Goal: Obtain resource: Download file/media

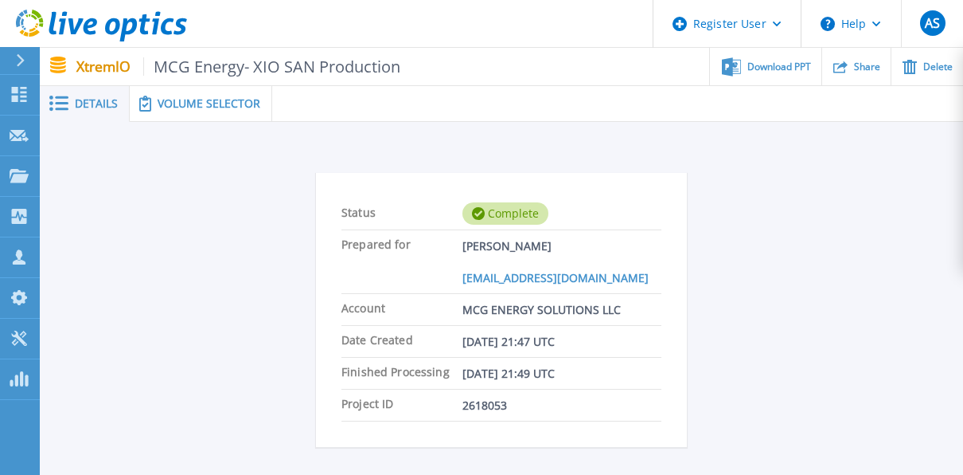
click at [189, 103] on span "Volume Selector" at bounding box center [209, 103] width 103 height 11
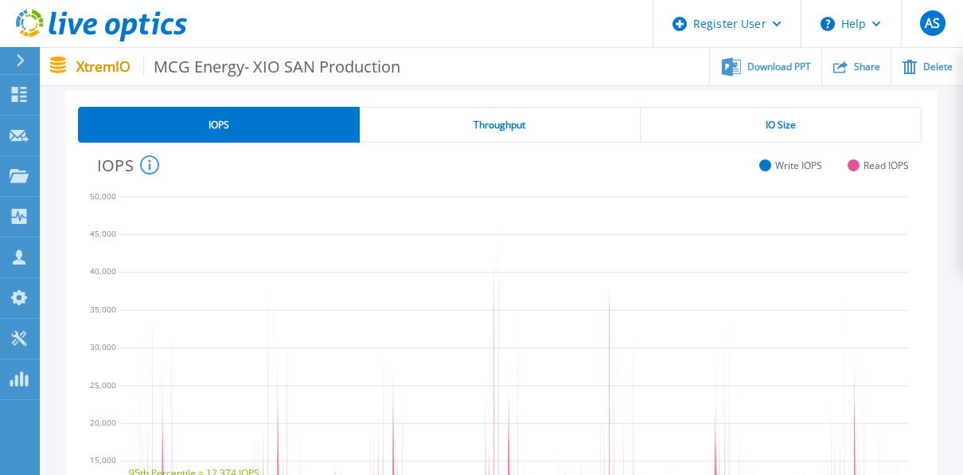
scroll to position [637, 0]
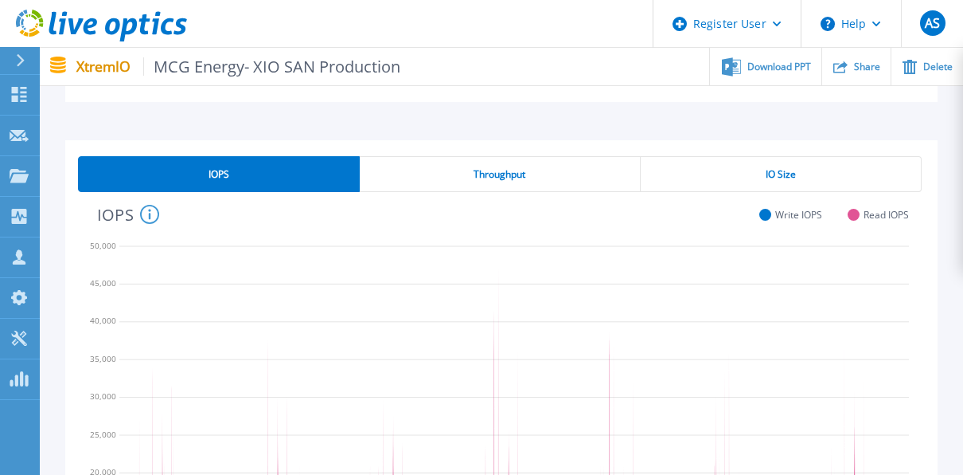
click at [441, 164] on div "Throughput" at bounding box center [500, 174] width 281 height 36
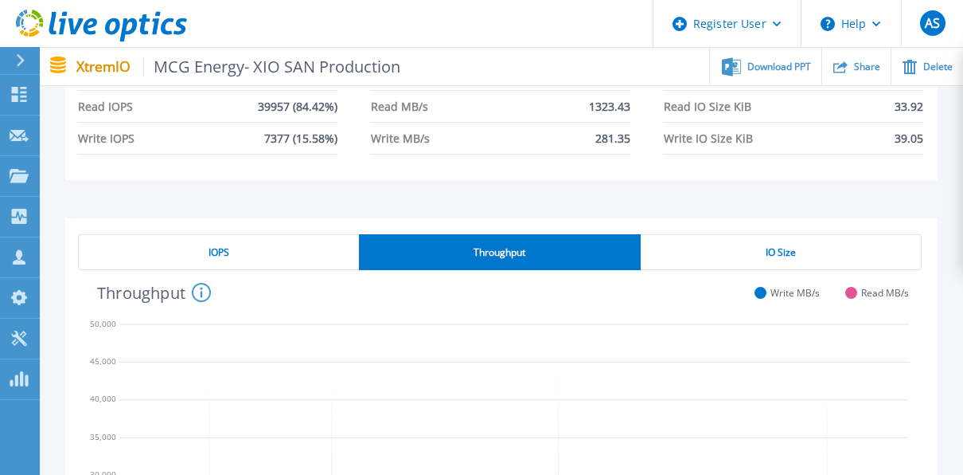
scroll to position [504, 0]
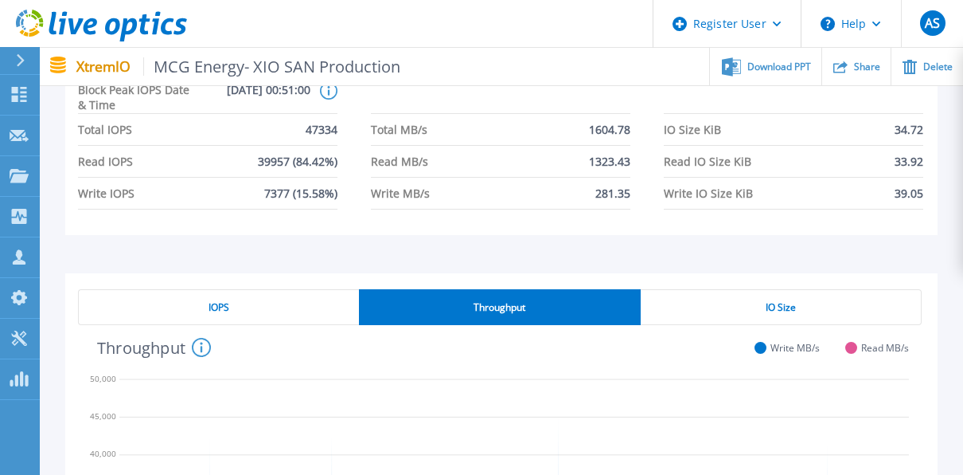
click at [761, 293] on div "IO Size" at bounding box center [781, 307] width 281 height 36
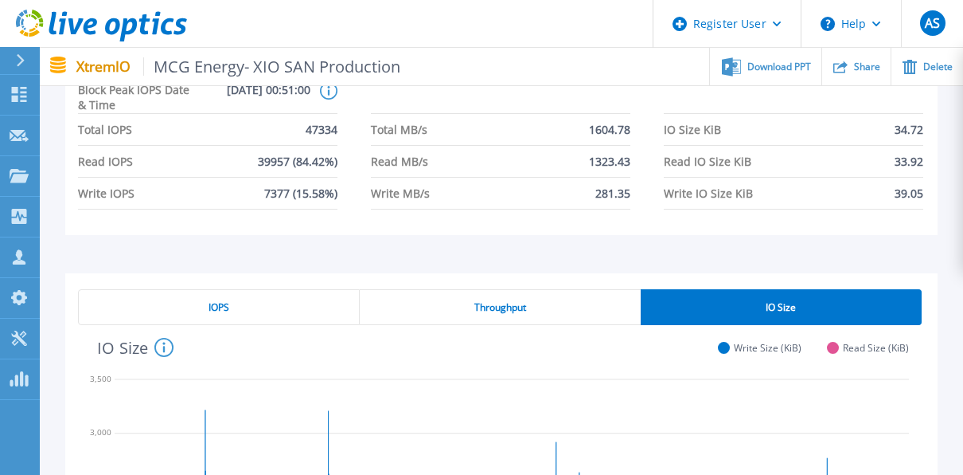
scroll to position [239, 0]
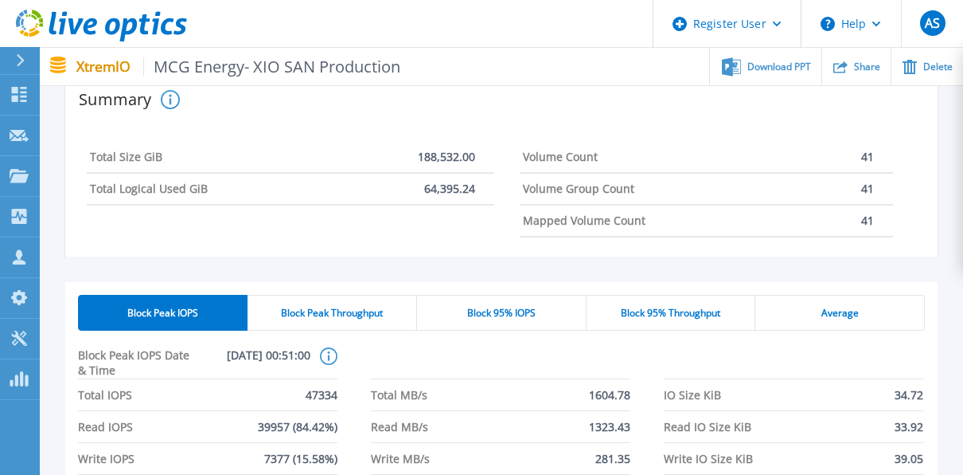
click at [549, 320] on div "Block 95% IOPS" at bounding box center [502, 313] width 170 height 36
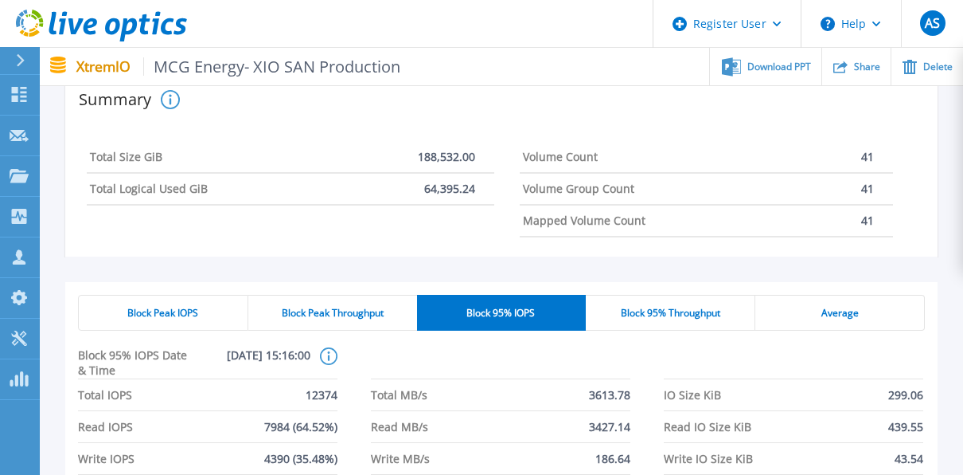
click at [622, 318] on span "Block 95% Throughput" at bounding box center [671, 313] width 100 height 13
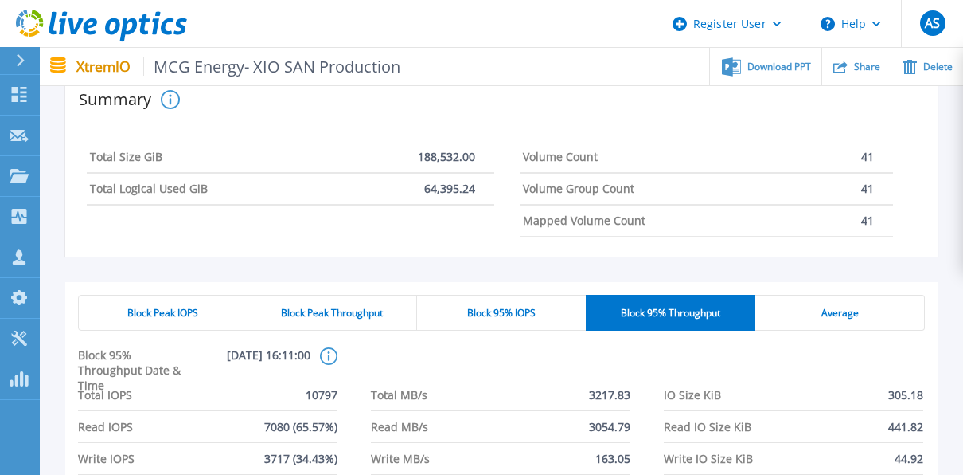
click at [822, 307] on span "Average" at bounding box center [840, 313] width 37 height 13
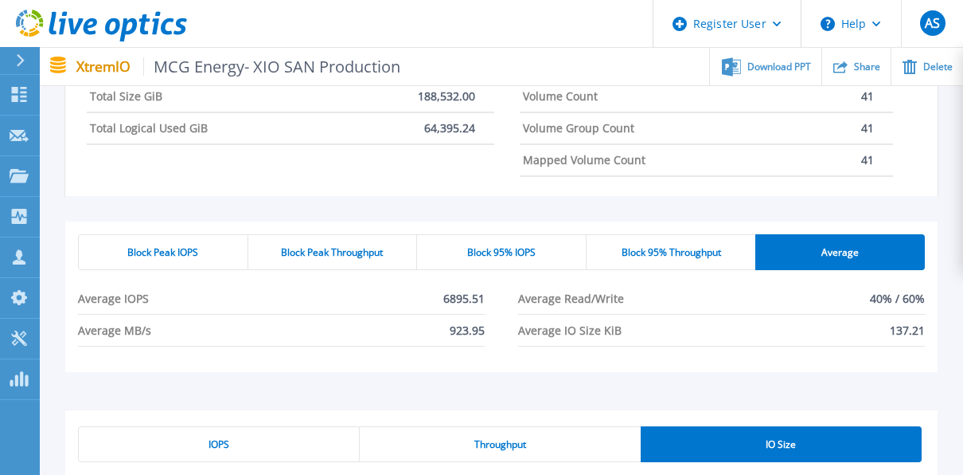
scroll to position [265, 0]
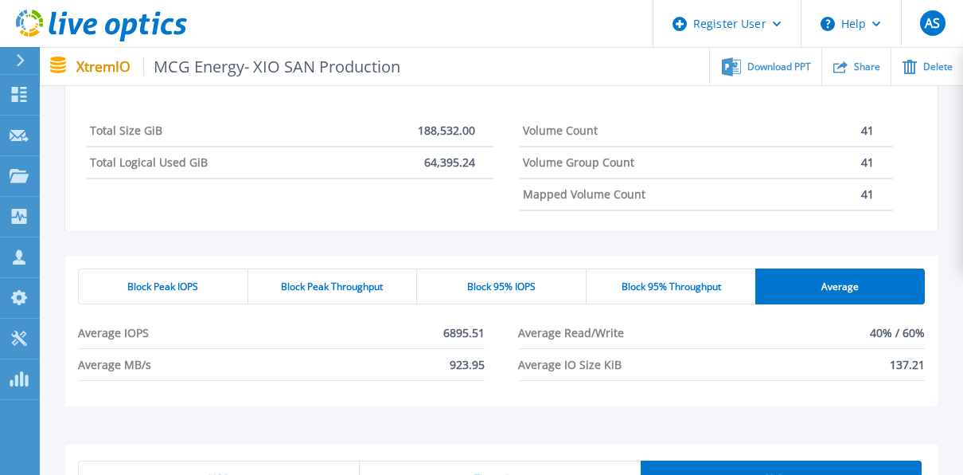
click at [386, 279] on div "Block Peak Throughput" at bounding box center [333, 286] width 170 height 36
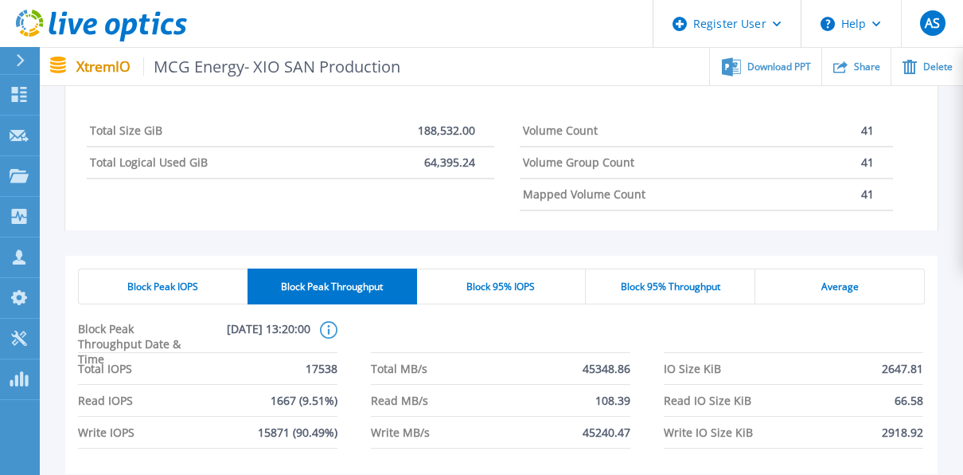
click at [209, 287] on div "Block Peak IOPS" at bounding box center [163, 286] width 170 height 36
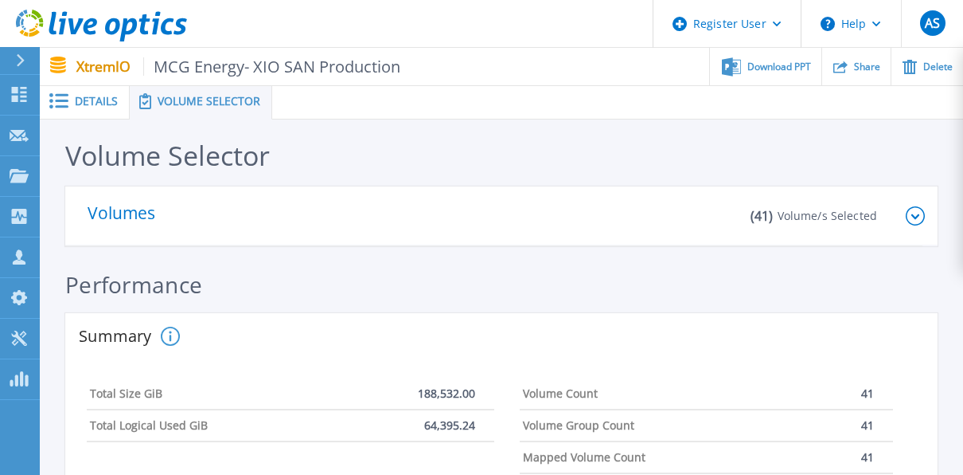
scroll to position [0, 0]
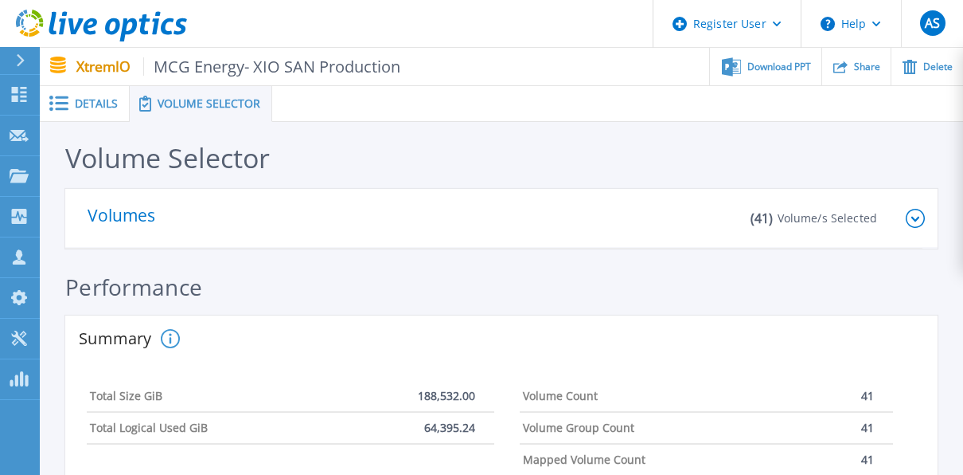
click at [74, 96] on span at bounding box center [57, 103] width 35 height 15
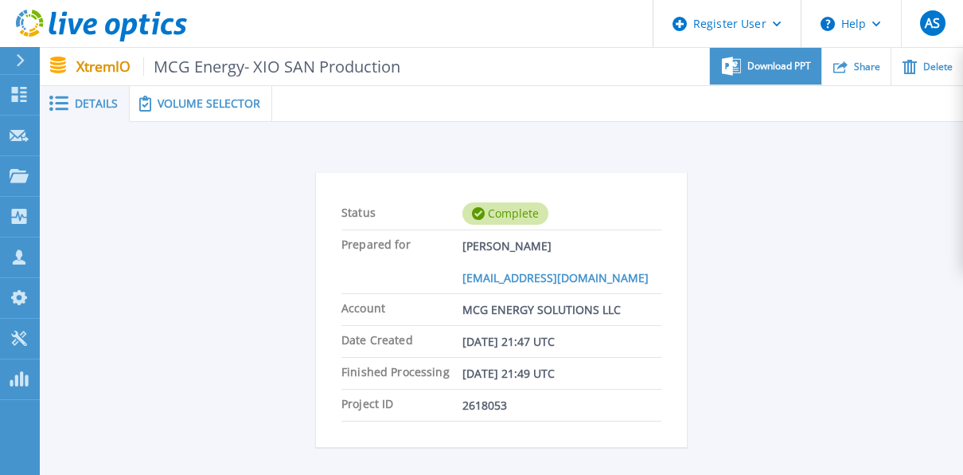
click at [811, 50] on div "Download PPT" at bounding box center [765, 66] width 111 height 37
click at [486, 126] on div "Status Complete Prepared for Terry Peterson tpeterson@mcgenergy.com Account MCG…" at bounding box center [502, 312] width 924 height 381
click at [230, 121] on div "Volume Selector" at bounding box center [201, 104] width 143 height 36
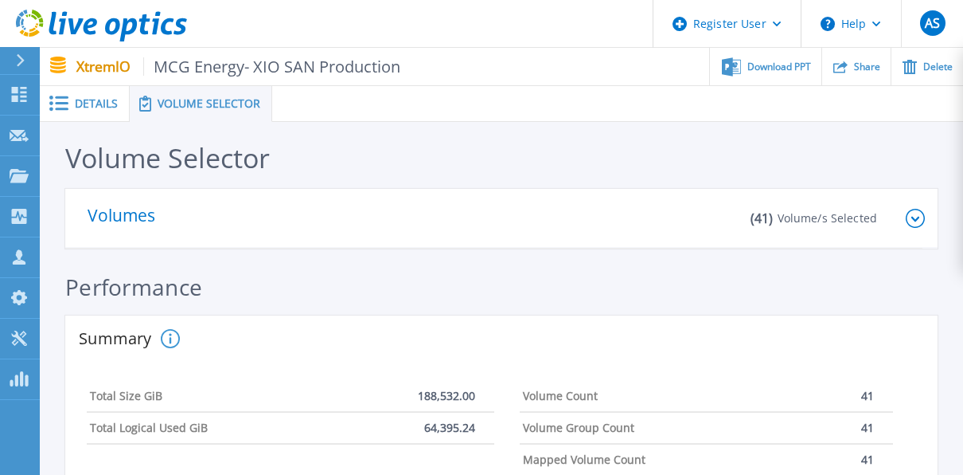
click at [145, 209] on p "Volumes" at bounding box center [128, 218] width 80 height 22
click at [916, 214] on icon at bounding box center [915, 218] width 19 height 19
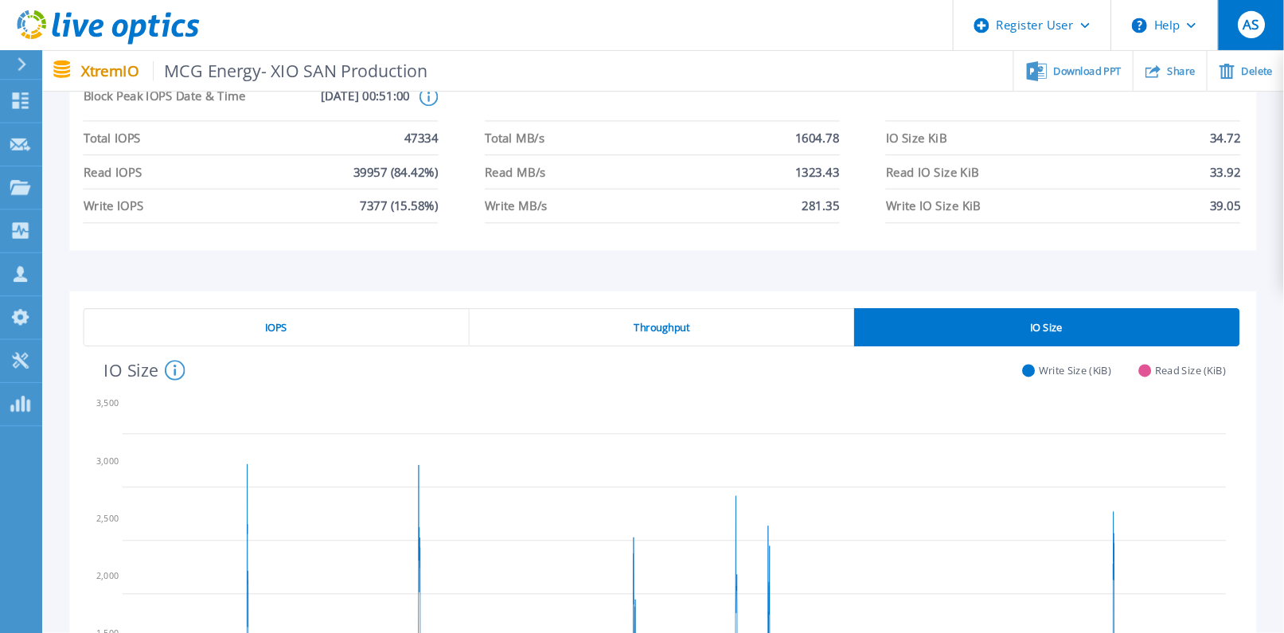
scroll to position [862, 0]
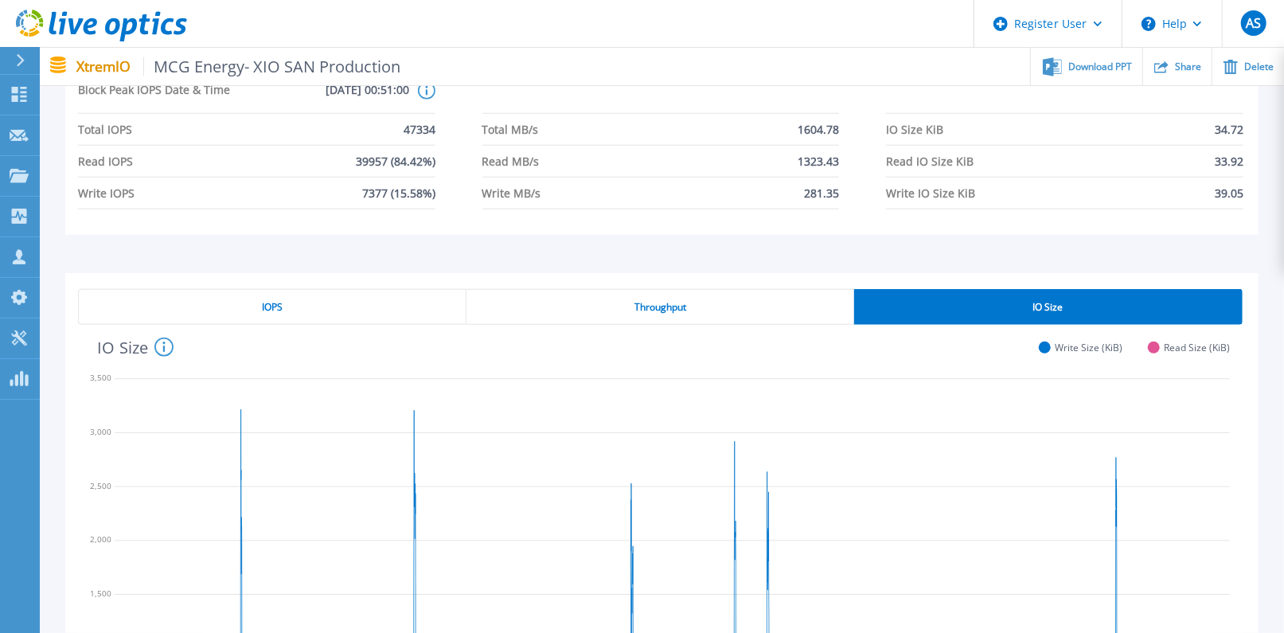
drag, startPoint x: 933, startPoint y: 0, endPoint x: 630, endPoint y: 255, distance: 396.1
click at [630, 255] on div "Block Peak IOPS Block Peak Throughput Block 95% IOPS Block 95% Throughput Avera…" at bounding box center [661, 139] width 1193 height 244
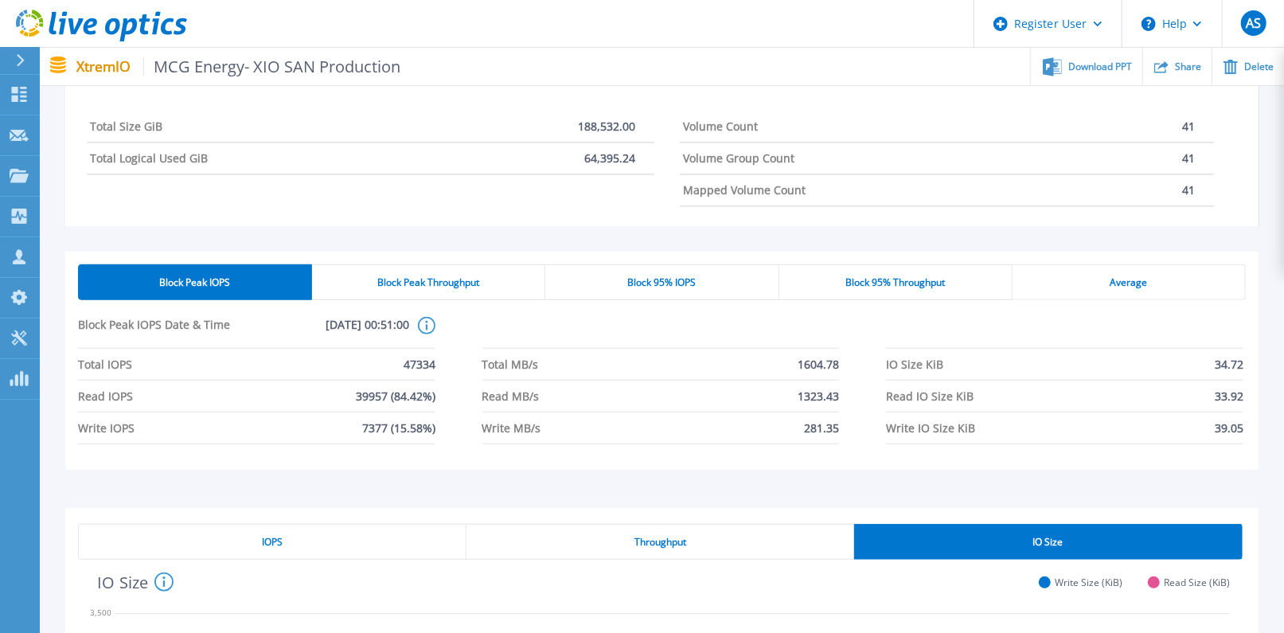
scroll to position [707, 0]
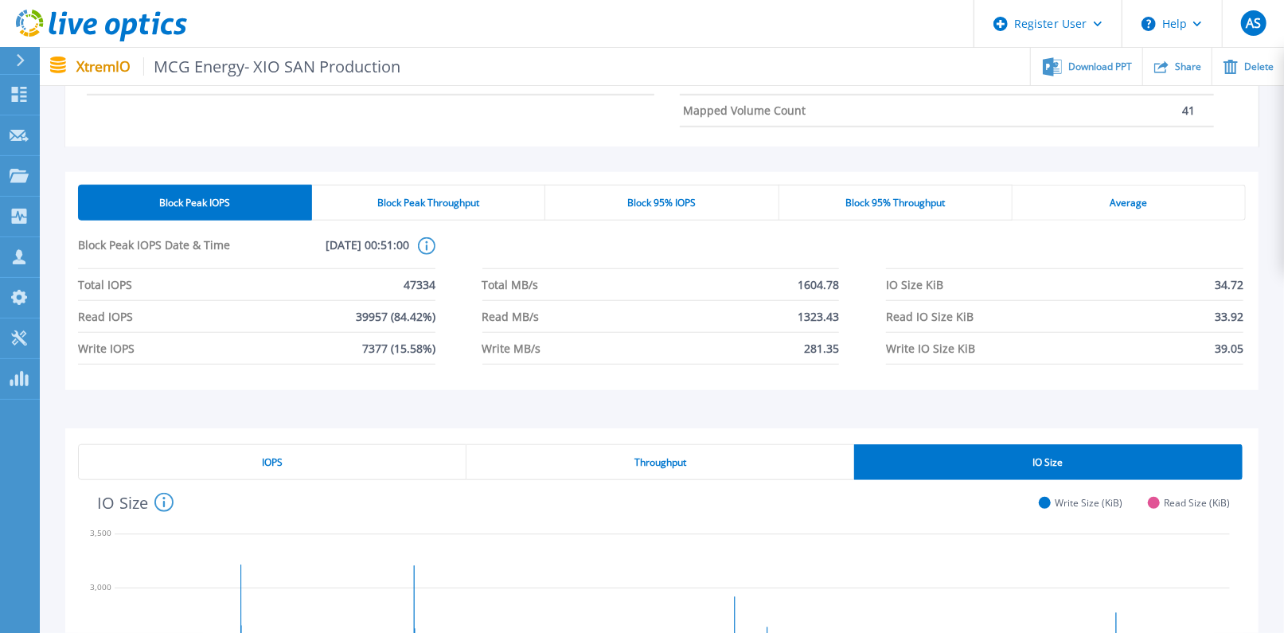
click at [506, 197] on div "Block Peak Throughput" at bounding box center [428, 203] width 233 height 36
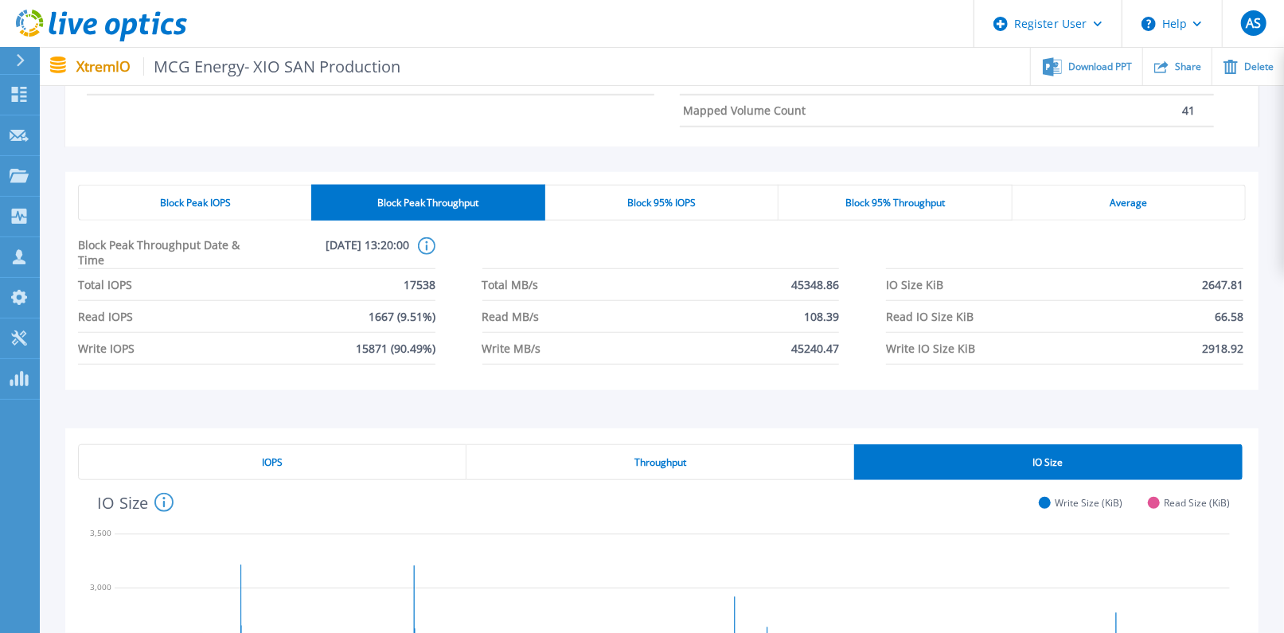
click at [725, 198] on div "Block 95% IOPS" at bounding box center [661, 203] width 233 height 36
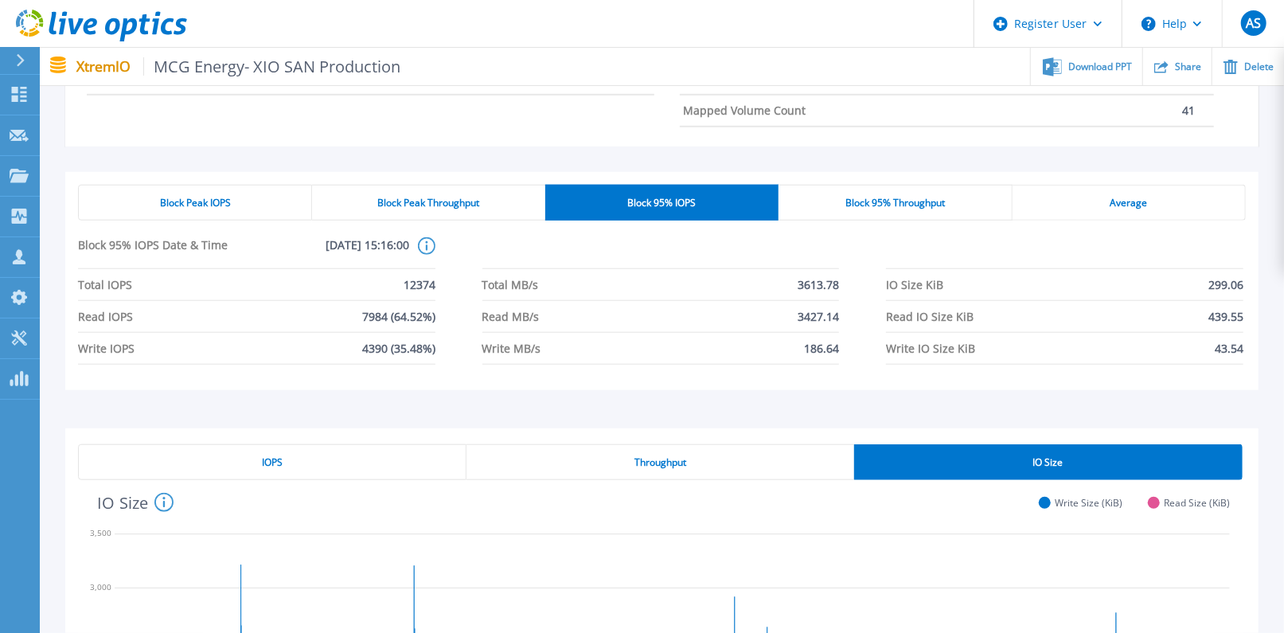
click at [974, 153] on div "Block Peak IOPS Block Peak Throughput Block 95% IOPS Block 95% Throughput Avera…" at bounding box center [661, 287] width 1193 height 282
click at [920, 180] on div "Block Peak IOPS Block Peak Throughput Block 95% IOPS Block 95% Throughput Avera…" at bounding box center [661, 281] width 1193 height 218
click at [916, 201] on span "Block 95% Throughput" at bounding box center [896, 203] width 100 height 13
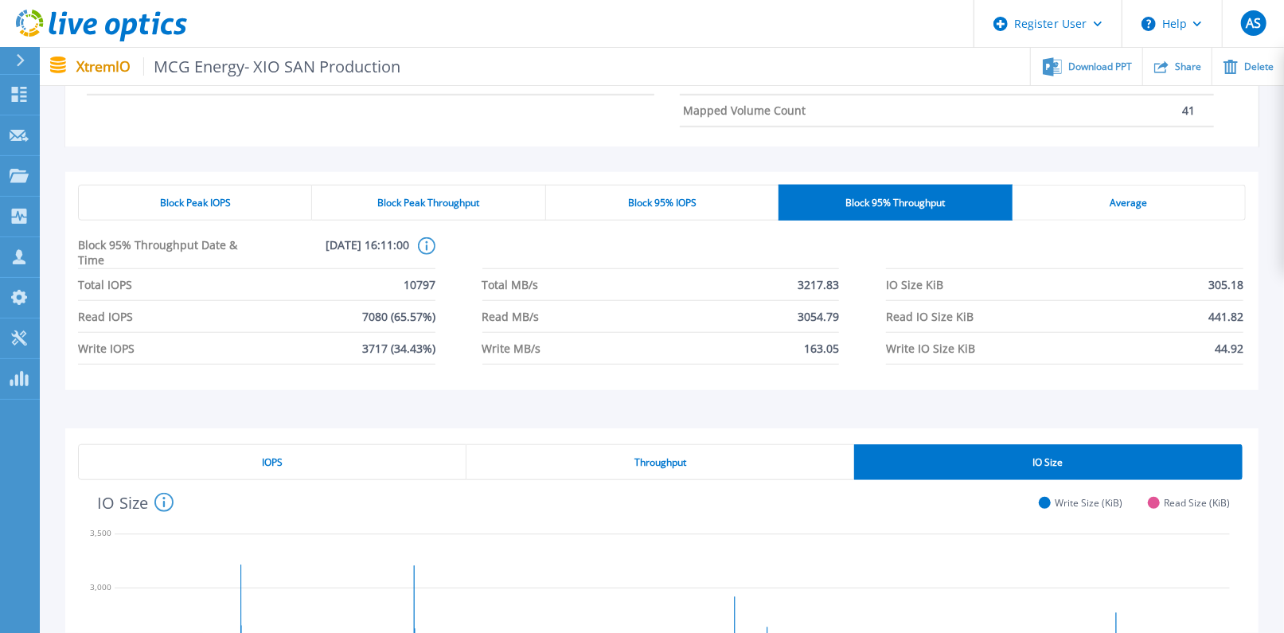
click at [974, 197] on div "Average" at bounding box center [1129, 203] width 233 height 36
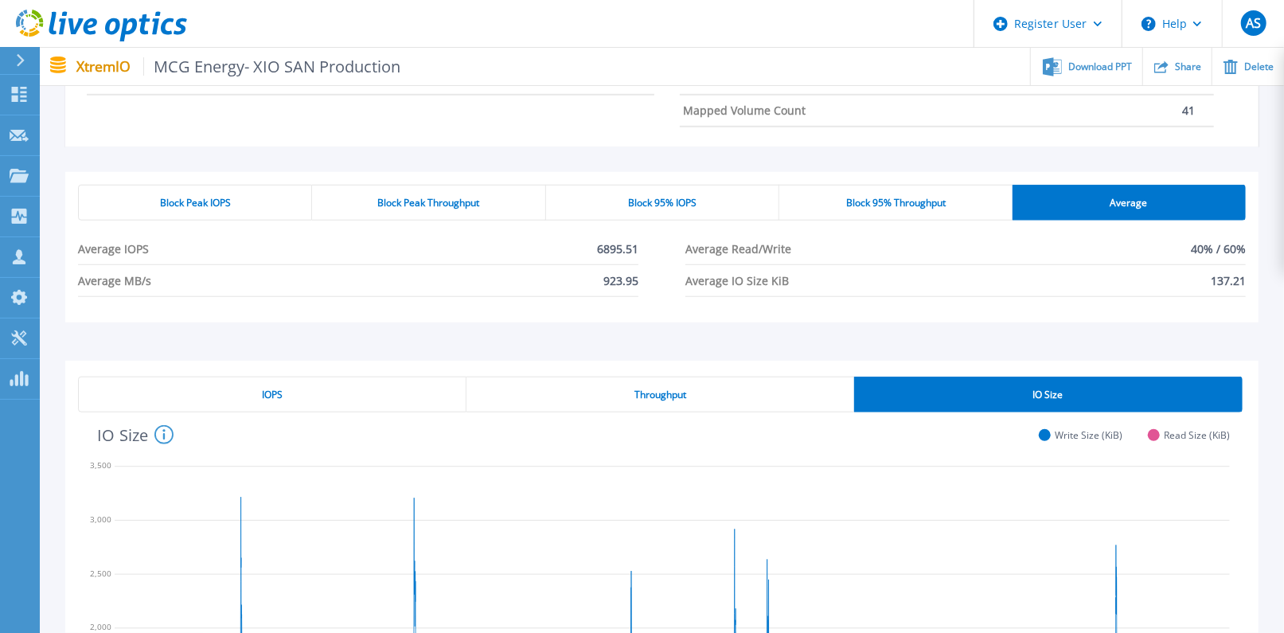
click at [261, 214] on div "Block Peak IOPS" at bounding box center [195, 203] width 234 height 36
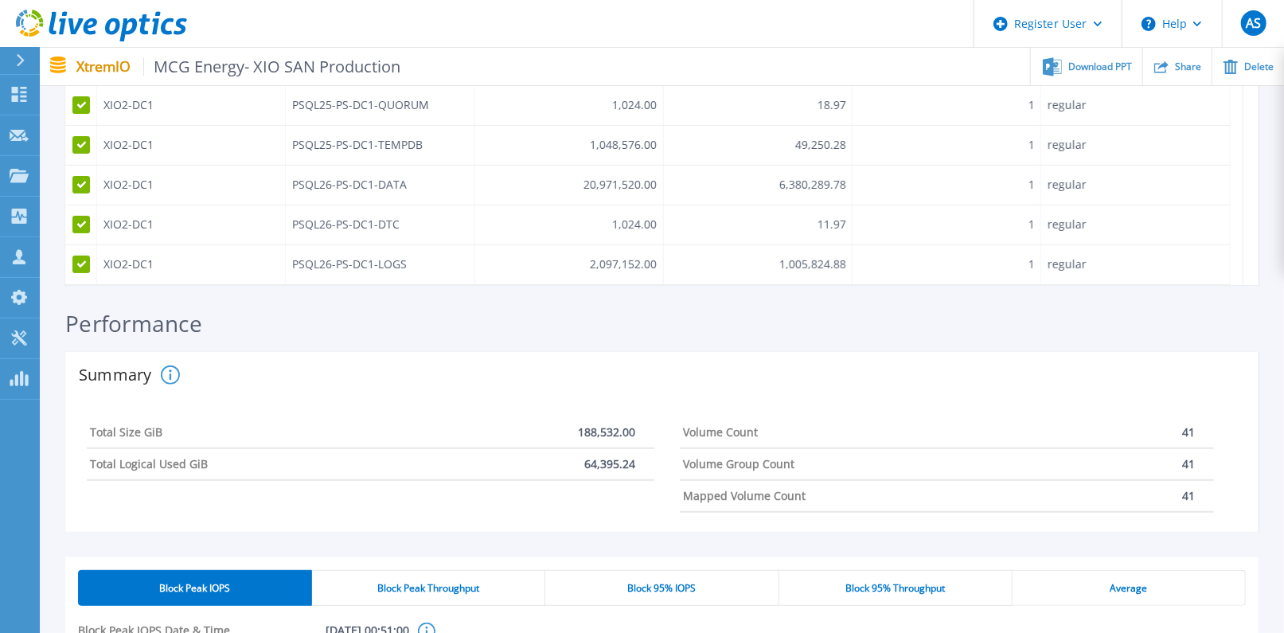
scroll to position [0, 0]
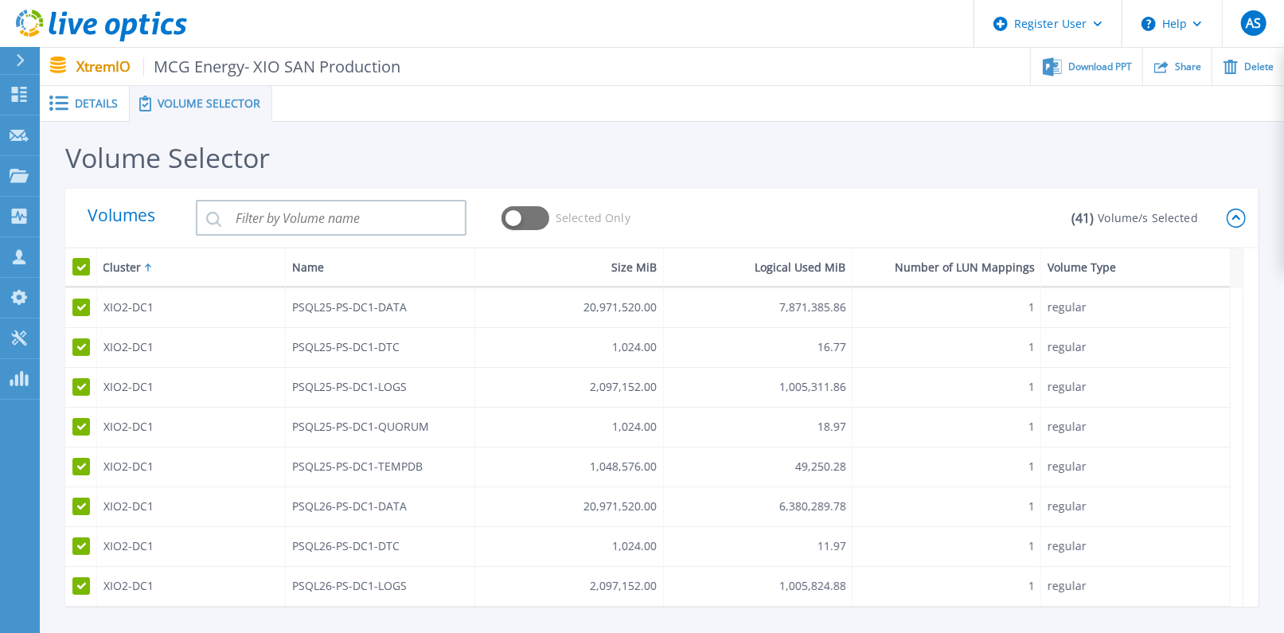
click at [95, 108] on span "Details" at bounding box center [96, 103] width 43 height 11
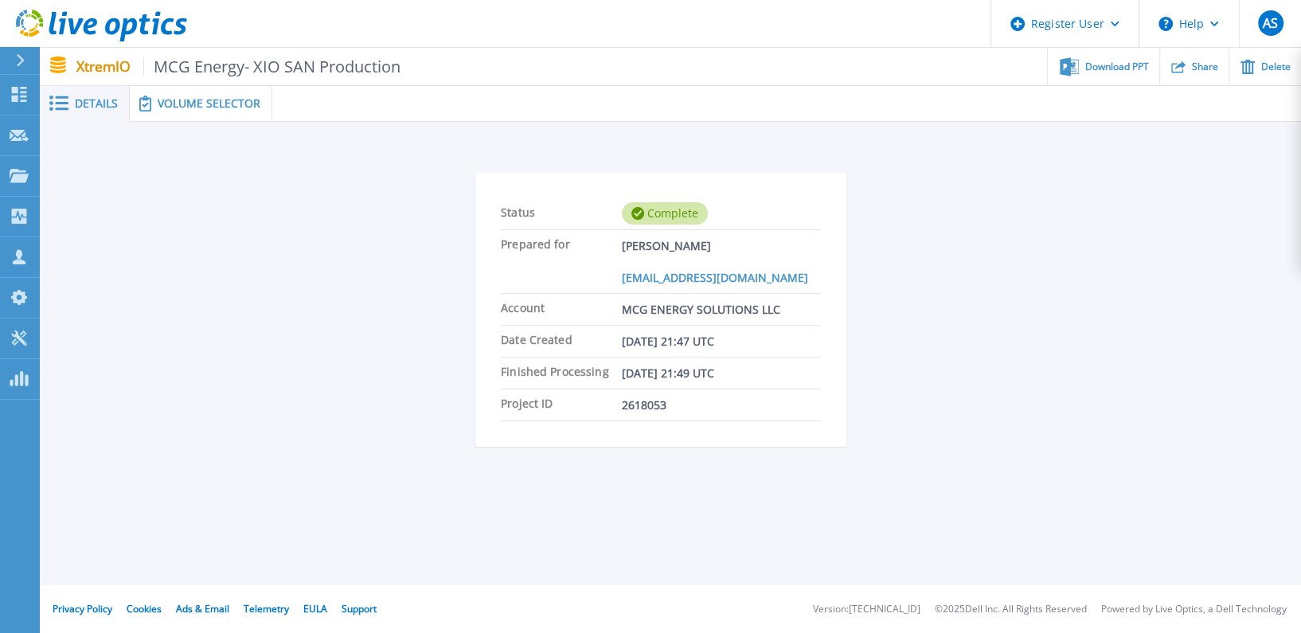
click at [181, 101] on span "Volume Selector" at bounding box center [209, 103] width 103 height 11
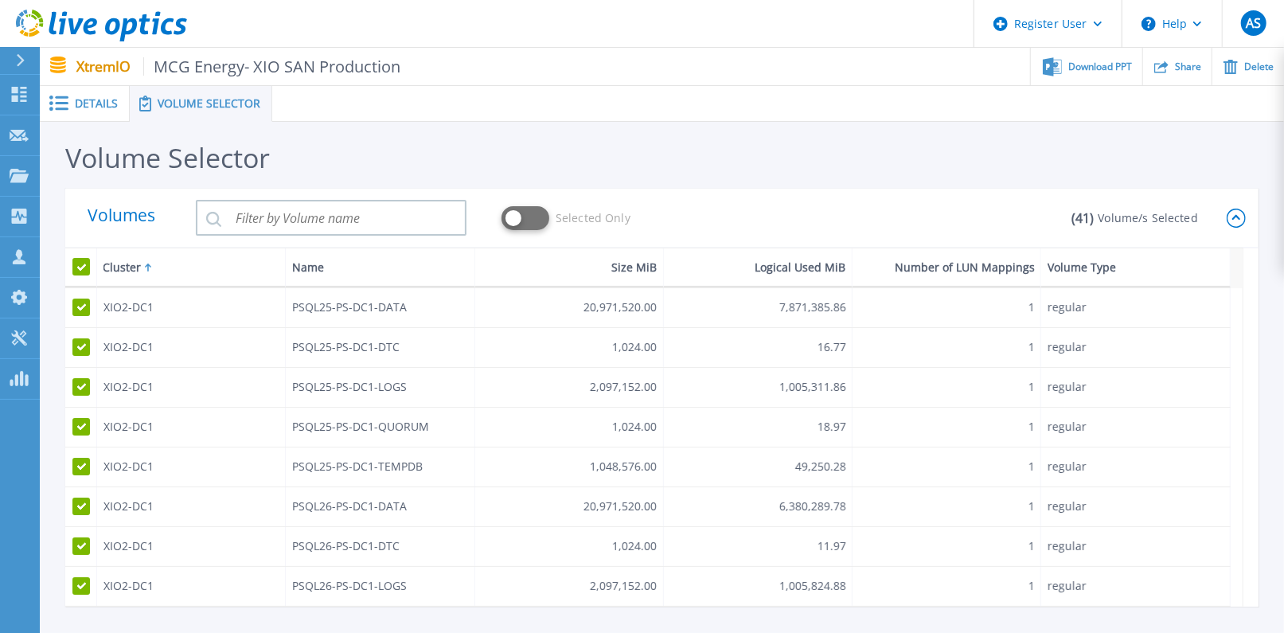
click at [522, 221] on button at bounding box center [526, 218] width 48 height 24
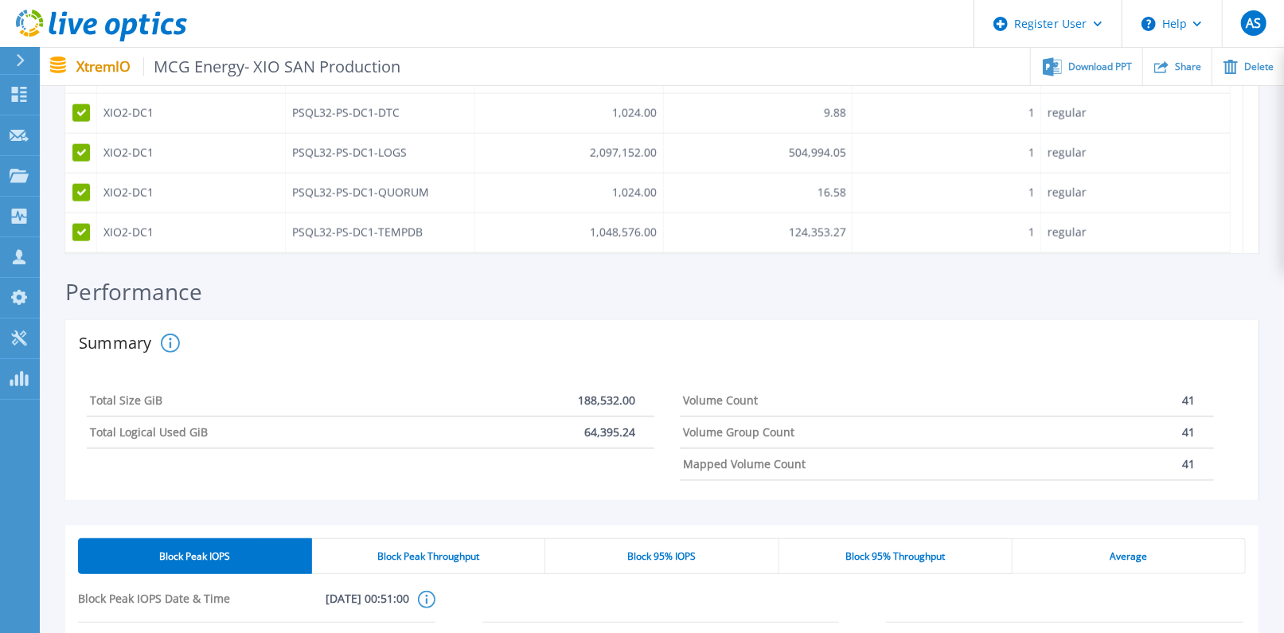
scroll to position [530, 0]
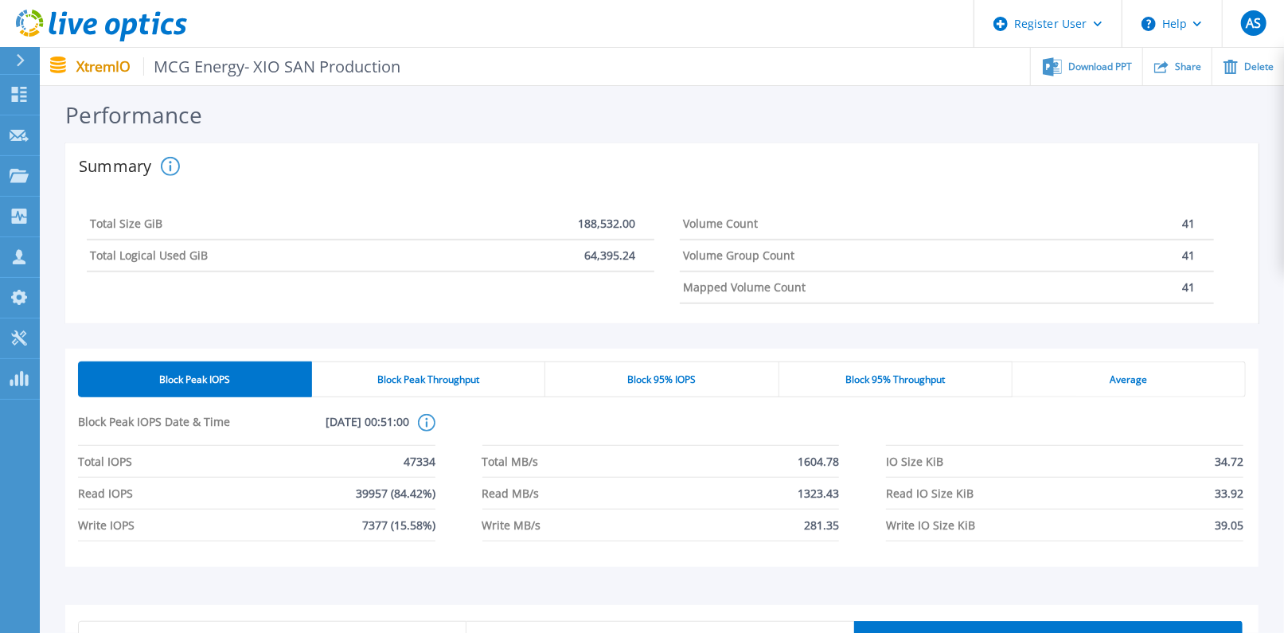
drag, startPoint x: 230, startPoint y: 376, endPoint x: 855, endPoint y: 280, distance: 632.2
click at [855, 280] on div "Mapped Volume Count 41" at bounding box center [947, 288] width 534 height 32
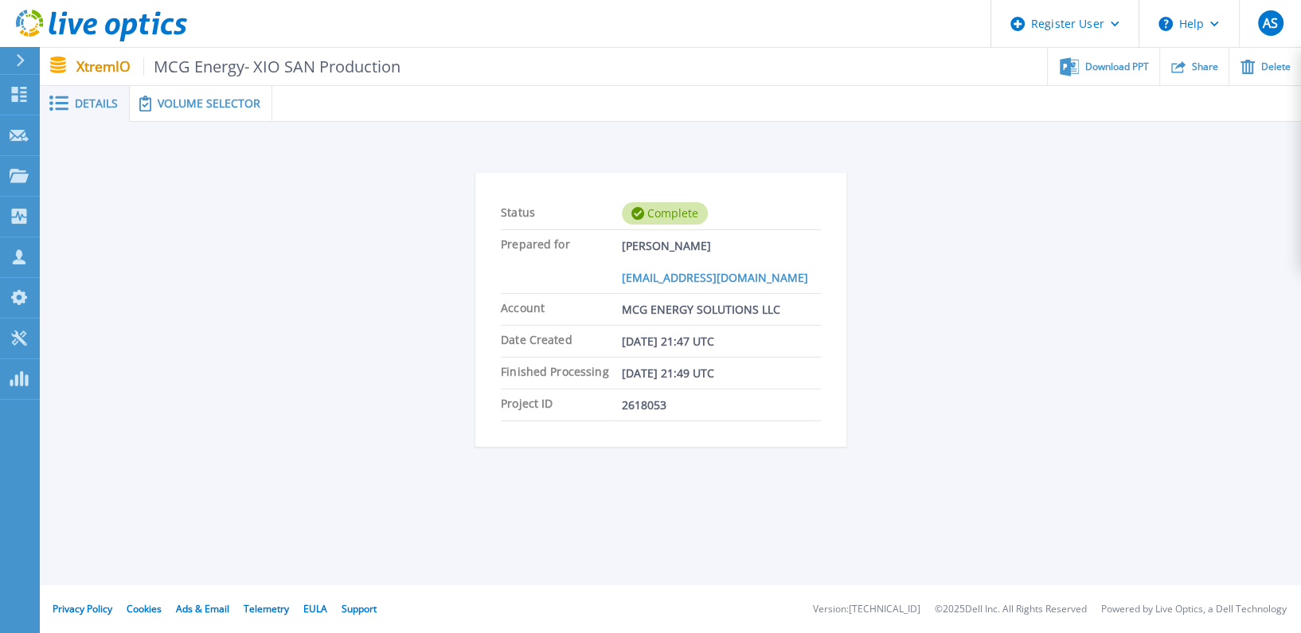
click at [213, 112] on div "Volume Selector" at bounding box center [201, 104] width 143 height 36
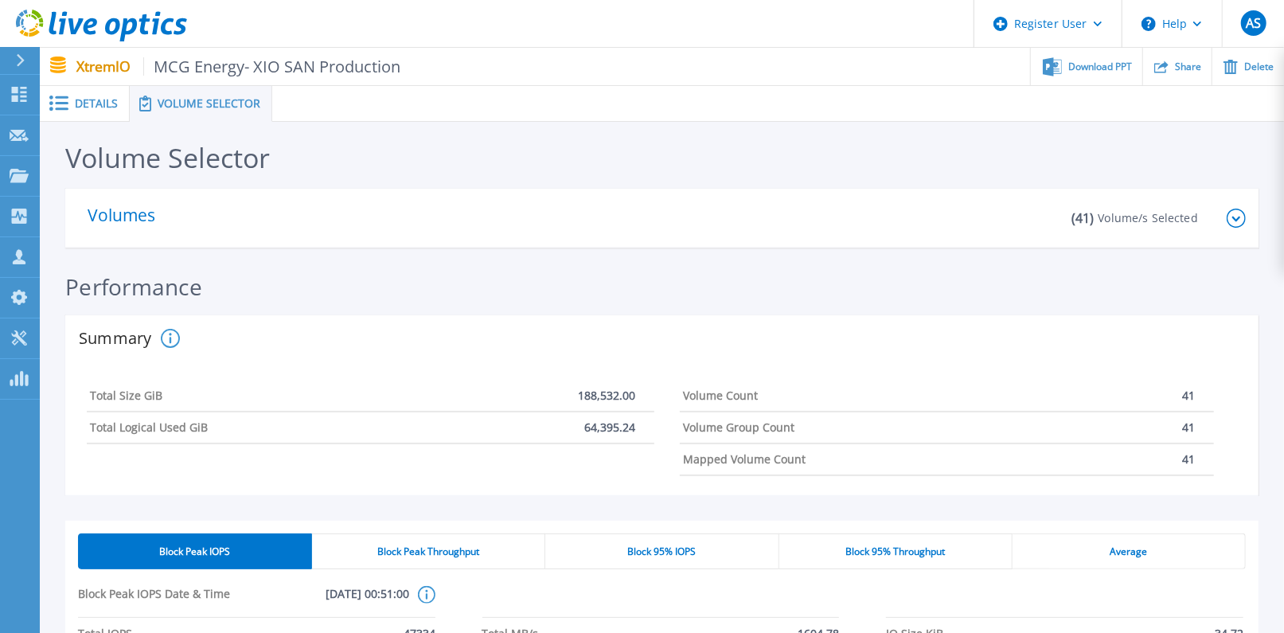
click at [112, 114] on div "Details" at bounding box center [85, 104] width 90 height 36
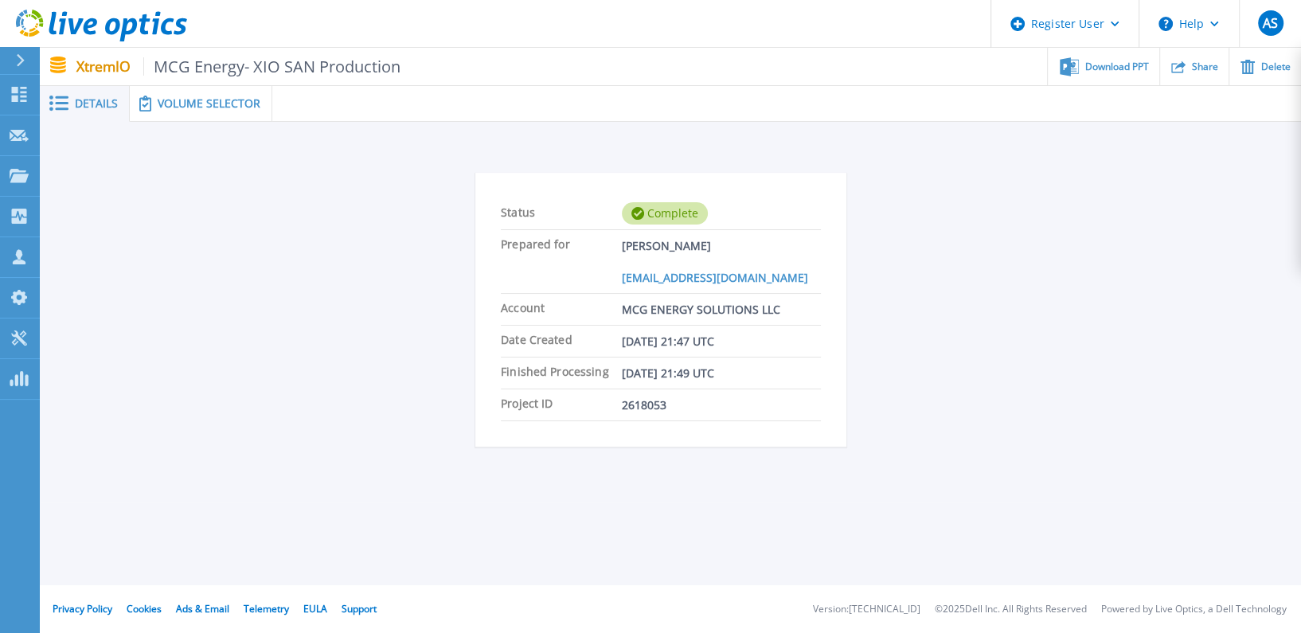
click at [169, 107] on span "Volume Selector" at bounding box center [209, 103] width 103 height 11
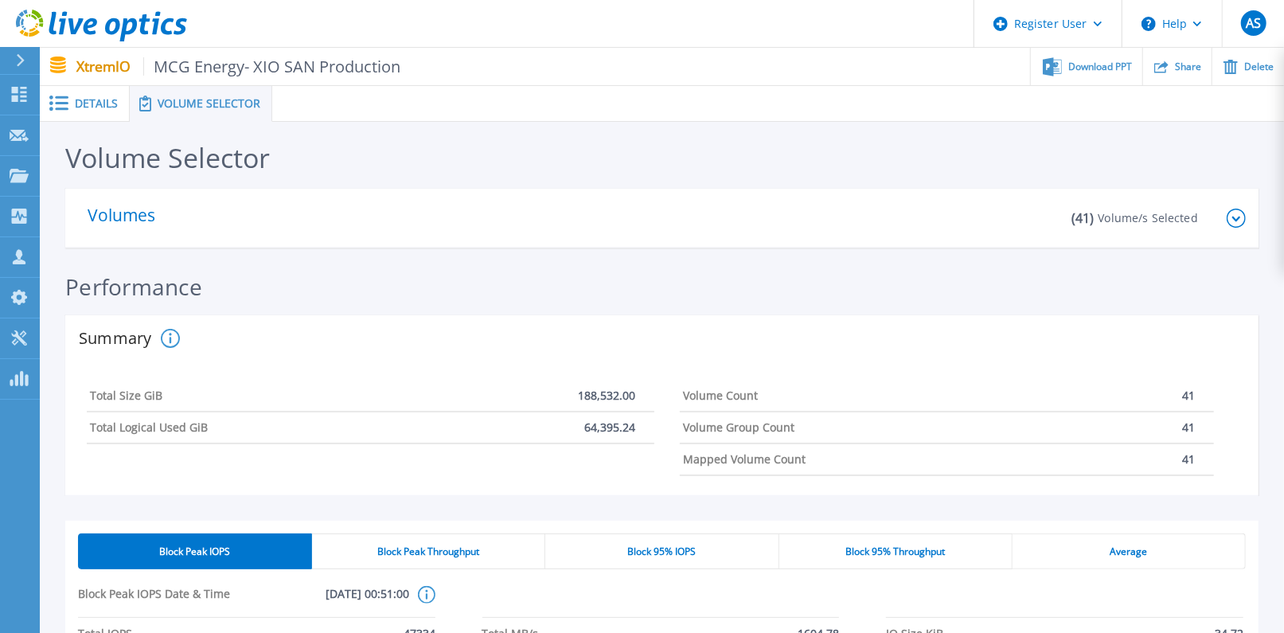
click at [135, 215] on p "Volumes" at bounding box center [128, 218] width 80 height 22
click at [129, 218] on p "Volumes" at bounding box center [128, 218] width 80 height 22
click at [1238, 213] on icon at bounding box center [1236, 218] width 19 height 19
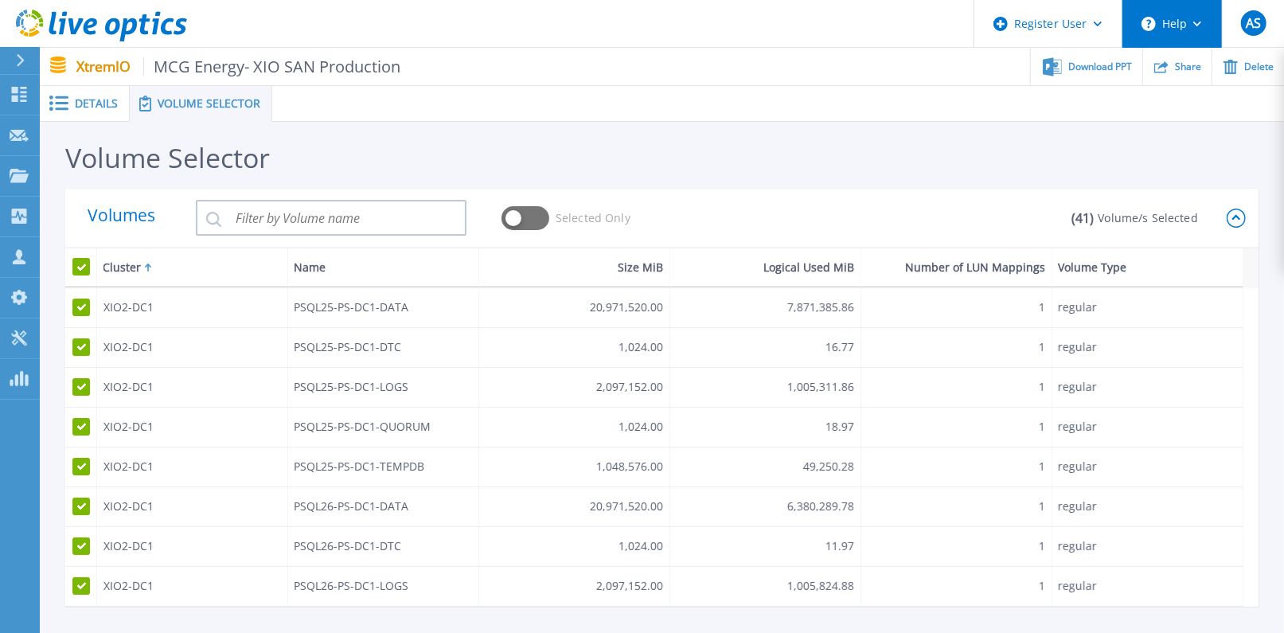
click at [1188, 32] on button "Help" at bounding box center [1173, 24] width 100 height 48
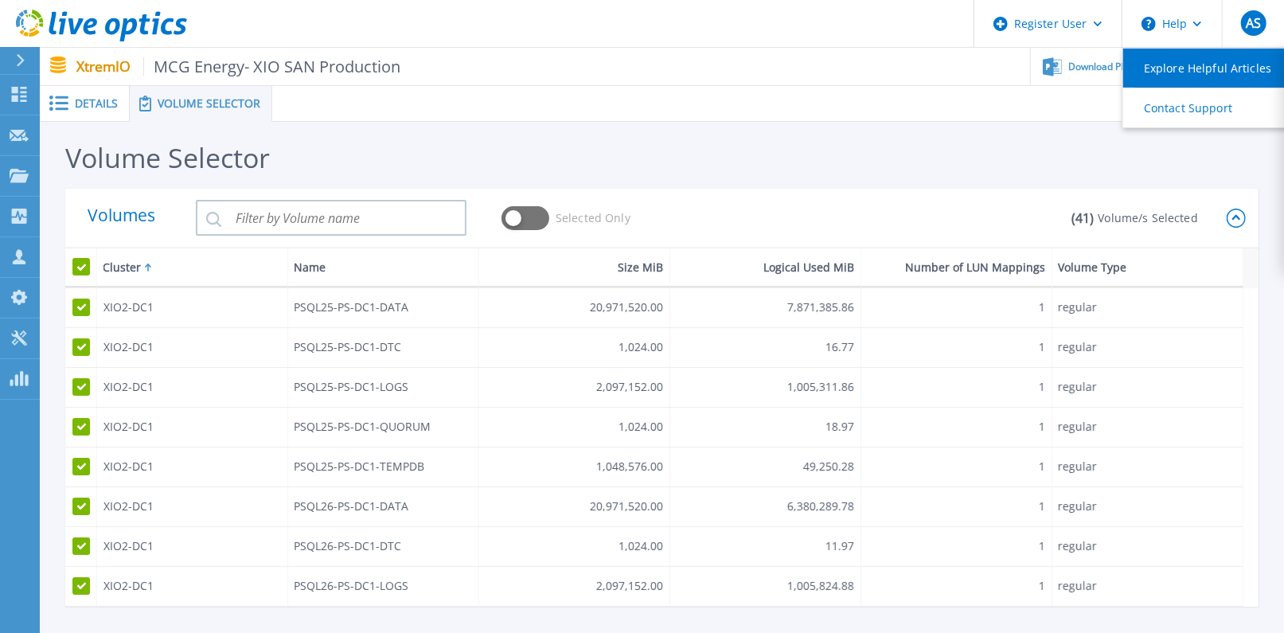
click at [1189, 61] on link "Explore Helpful Articles" at bounding box center [1212, 68] width 178 height 39
